Goal: Task Accomplishment & Management: Use online tool/utility

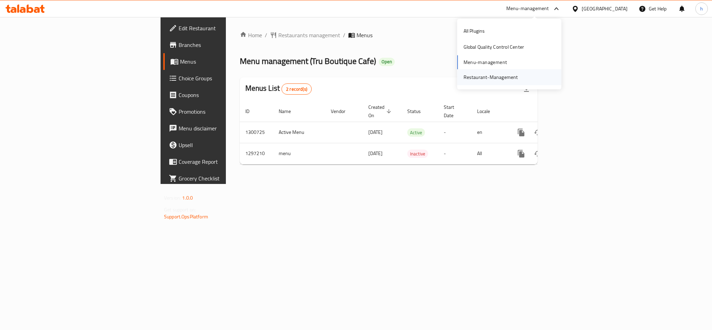
click at [498, 78] on div "Restaurant-Management" at bounding box center [490, 77] width 55 height 8
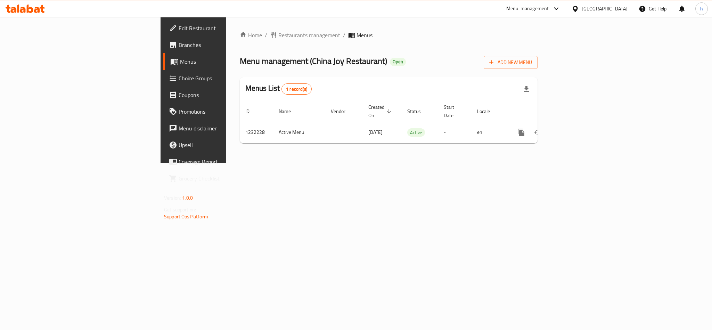
click at [179, 75] on span "Choice Groups" at bounding box center [226, 78] width 95 height 8
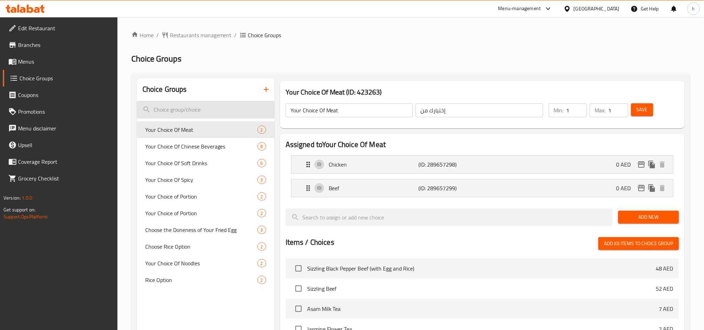
click at [154, 110] on input "search" at bounding box center [206, 110] width 138 height 18
paste input "Rice Option"
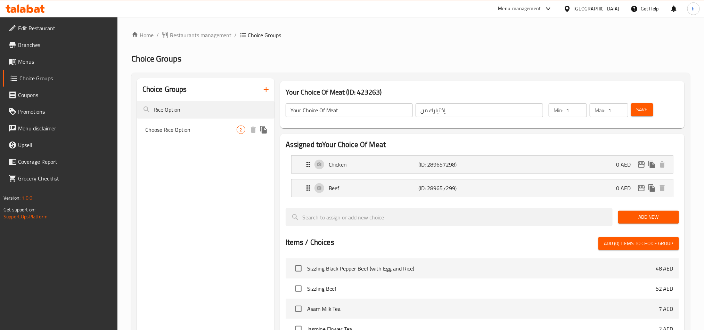
type input "Rice Option"
click at [188, 131] on span "Choose Rice Option" at bounding box center [190, 129] width 91 height 8
type input "Choose Rice Option"
type input "اختر خيار أرز"
